Goal: Transaction & Acquisition: Purchase product/service

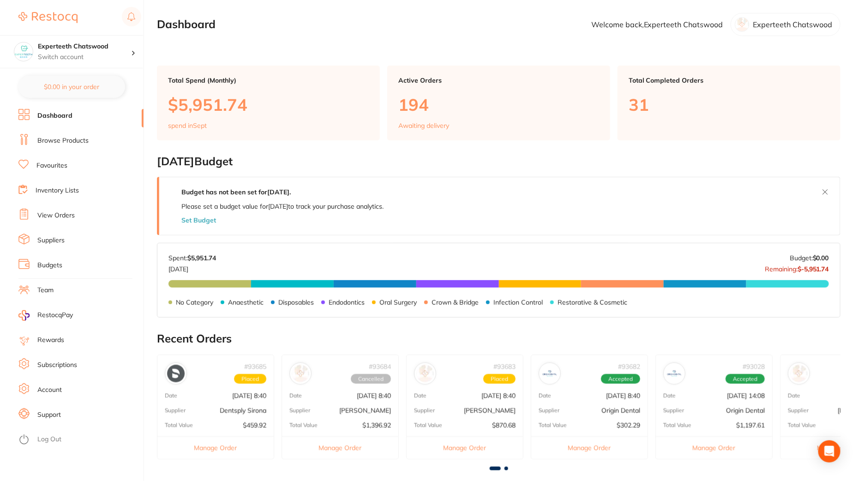
click at [62, 218] on link "View Orders" at bounding box center [55, 215] width 37 height 9
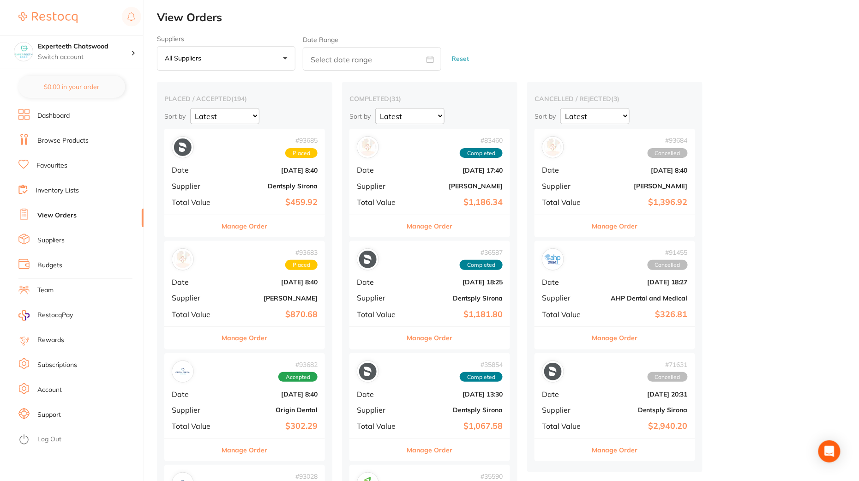
click at [619, 223] on button "Manage Order" at bounding box center [615, 226] width 46 height 22
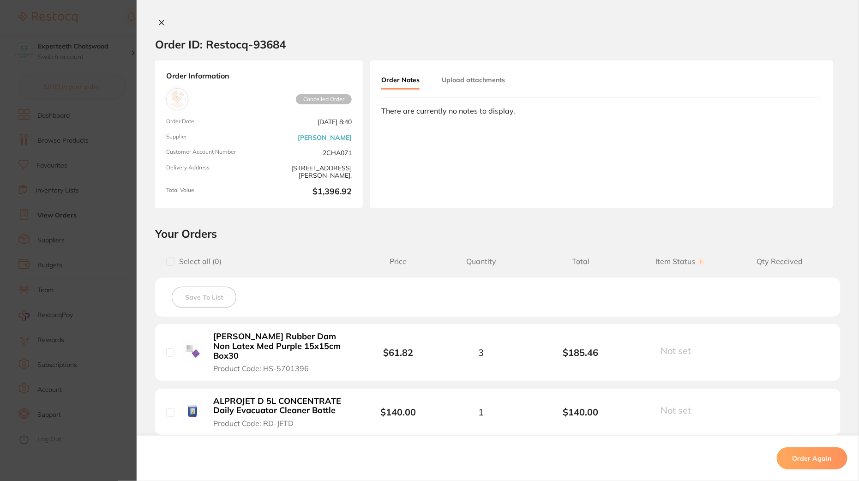
click at [808, 460] on button "Order Again" at bounding box center [811, 458] width 71 height 22
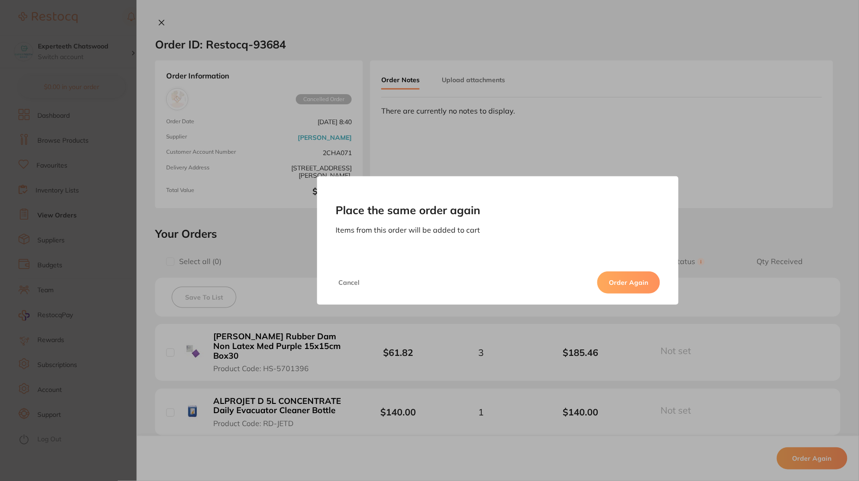
click at [637, 279] on button "Order Again" at bounding box center [628, 282] width 63 height 22
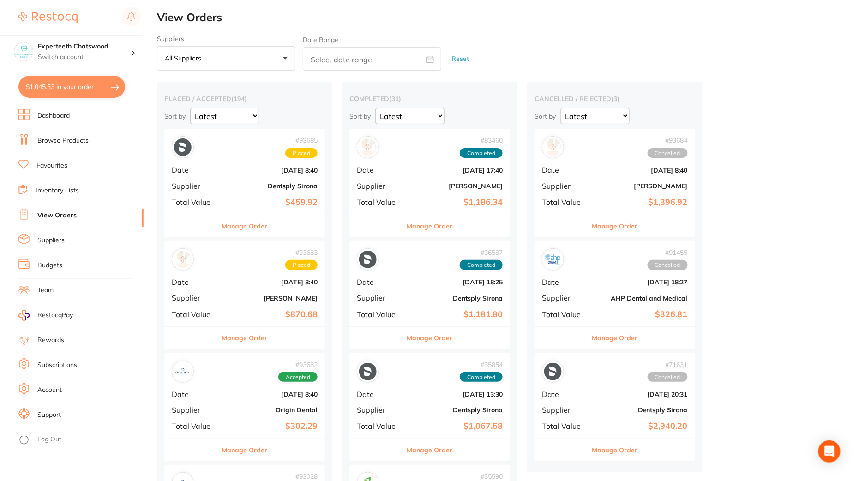
click at [90, 81] on button "$1,045.33 in your order" at bounding box center [71, 87] width 107 height 22
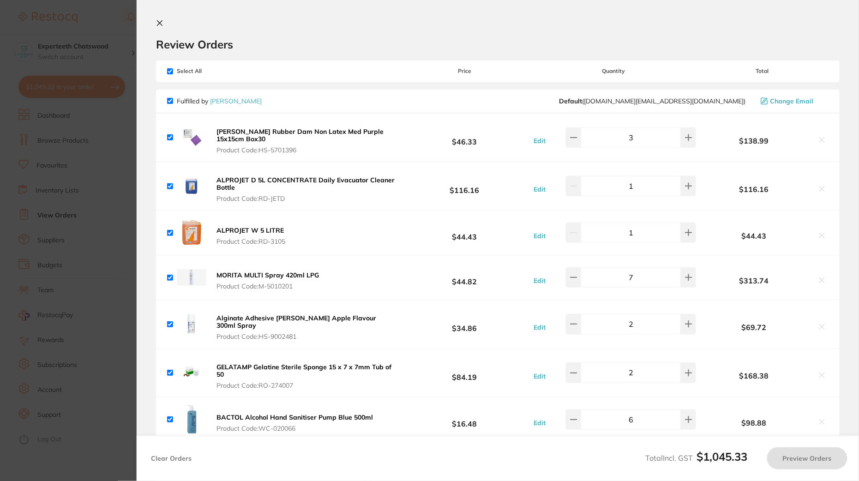
checkbox input "true"
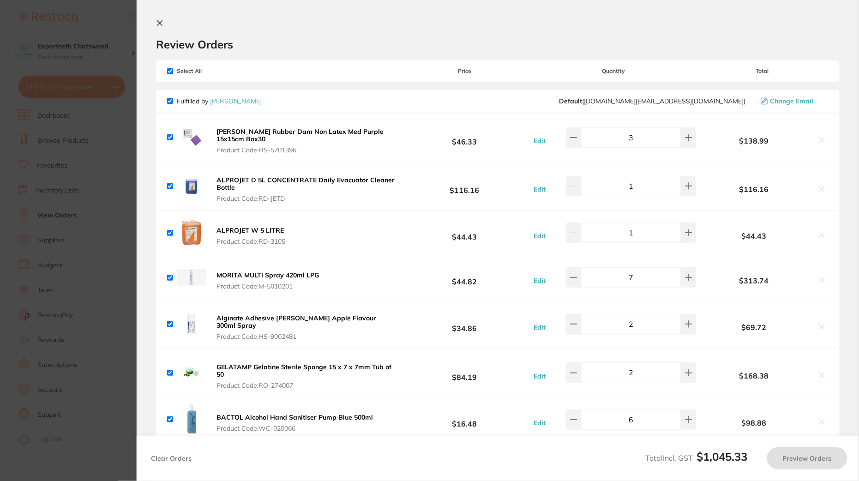
checkbox input "true"
click at [793, 467] on button "Preview Orders" at bounding box center [809, 458] width 80 height 22
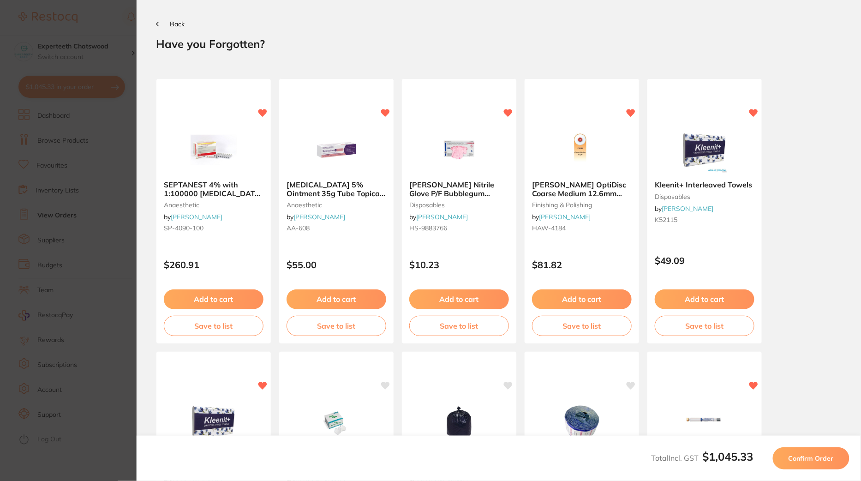
click at [809, 460] on span "Confirm Order" at bounding box center [810, 458] width 45 height 8
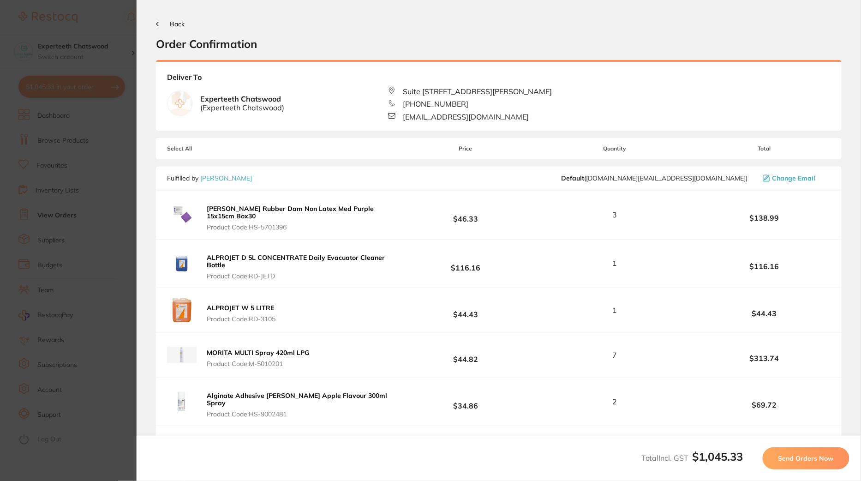
click at [800, 461] on span "Send Orders Now" at bounding box center [805, 458] width 55 height 8
